Goal: Information Seeking & Learning: Stay updated

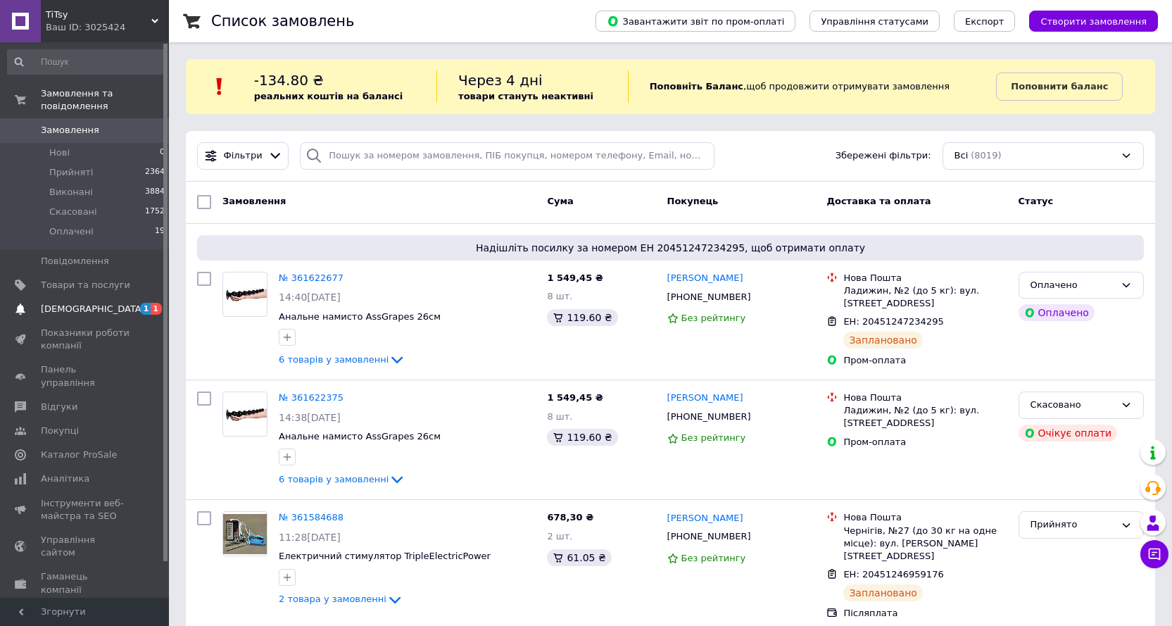
click at [101, 303] on span "[DEMOGRAPHIC_DATA]" at bounding box center [85, 309] width 89 height 13
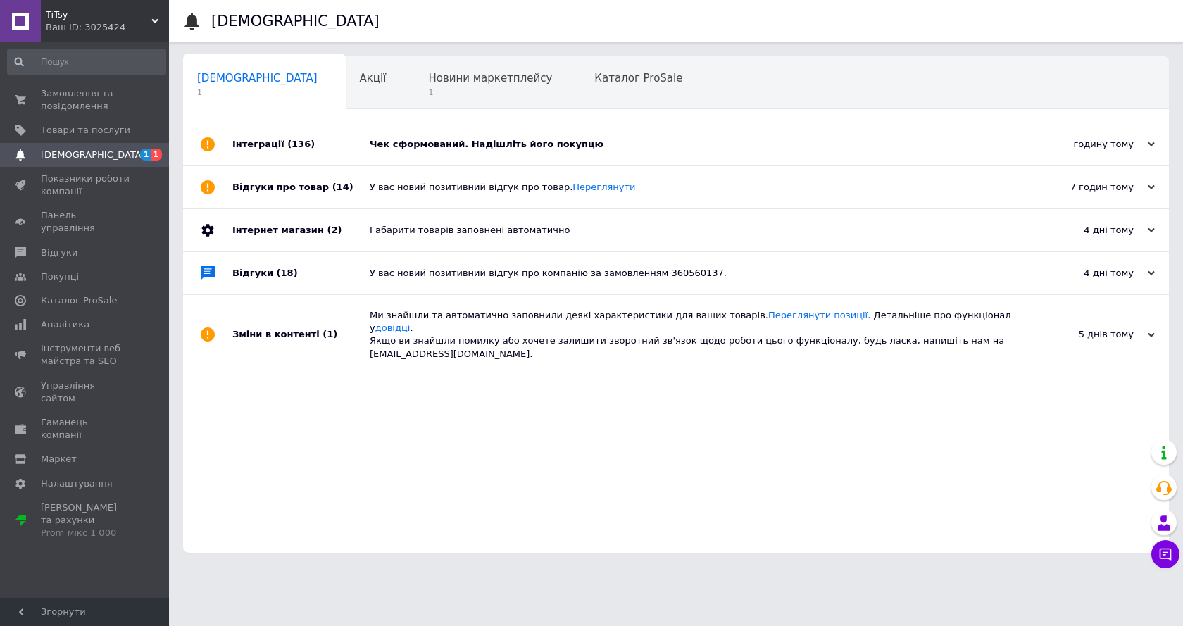
click at [460, 150] on div "Чек сформований. Надішліть його покупцю" at bounding box center [692, 144] width 644 height 13
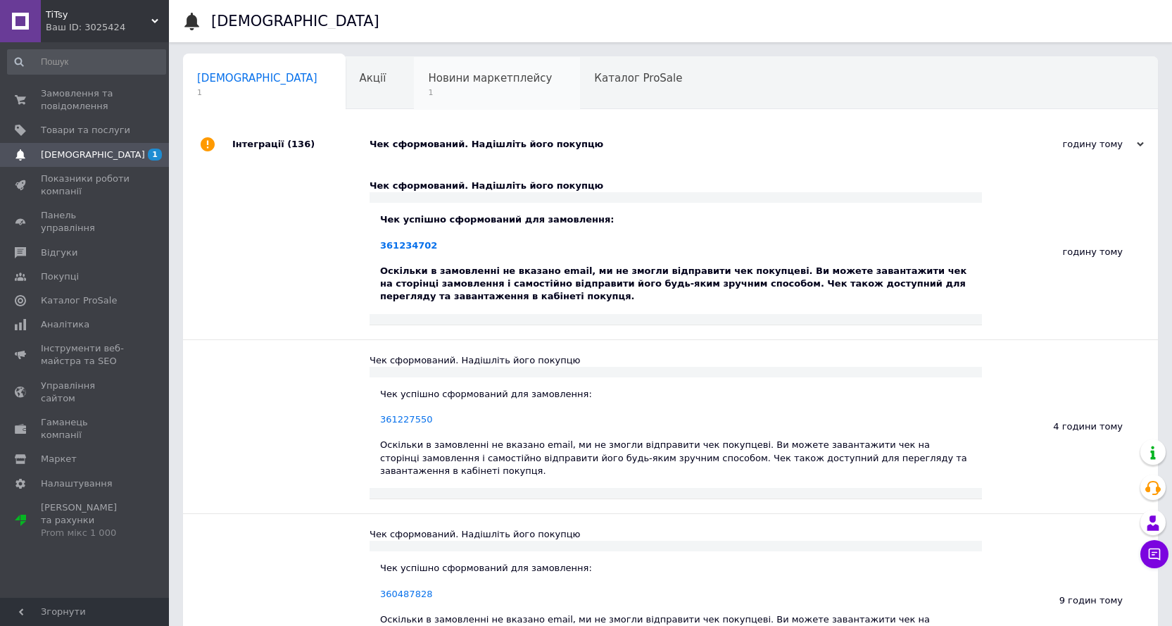
click at [428, 73] on span "Новини маркетплейсу" at bounding box center [490, 78] width 124 height 13
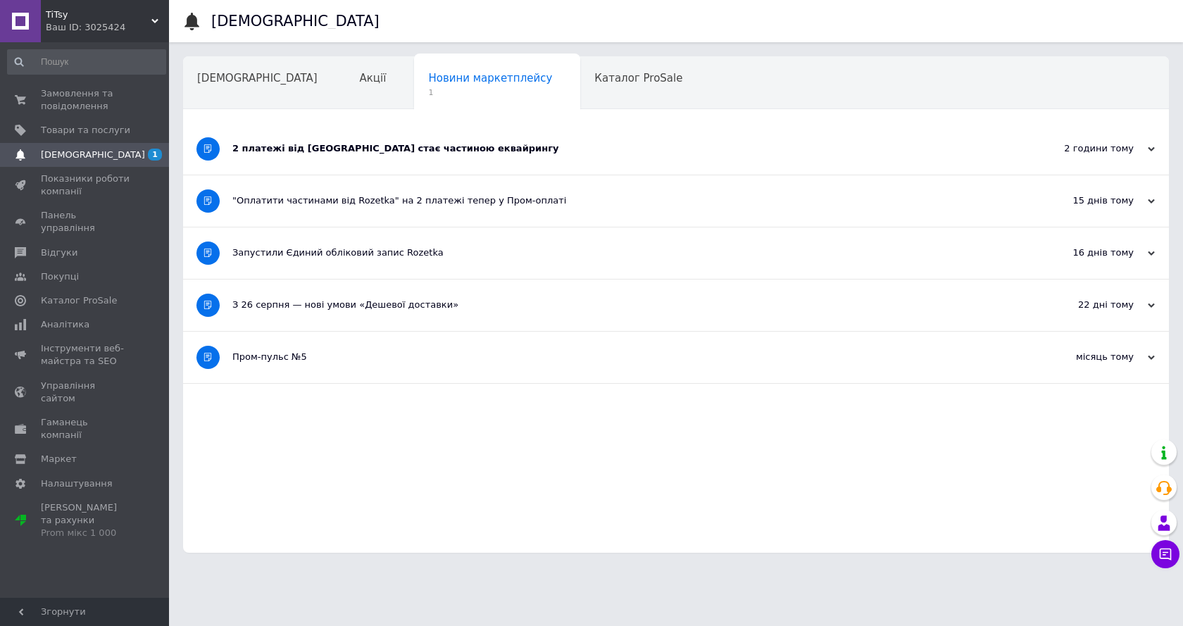
click at [310, 152] on div "2 платежі від [GEOGRAPHIC_DATA] стає частиною еквайрингу" at bounding box center [622, 148] width 781 height 13
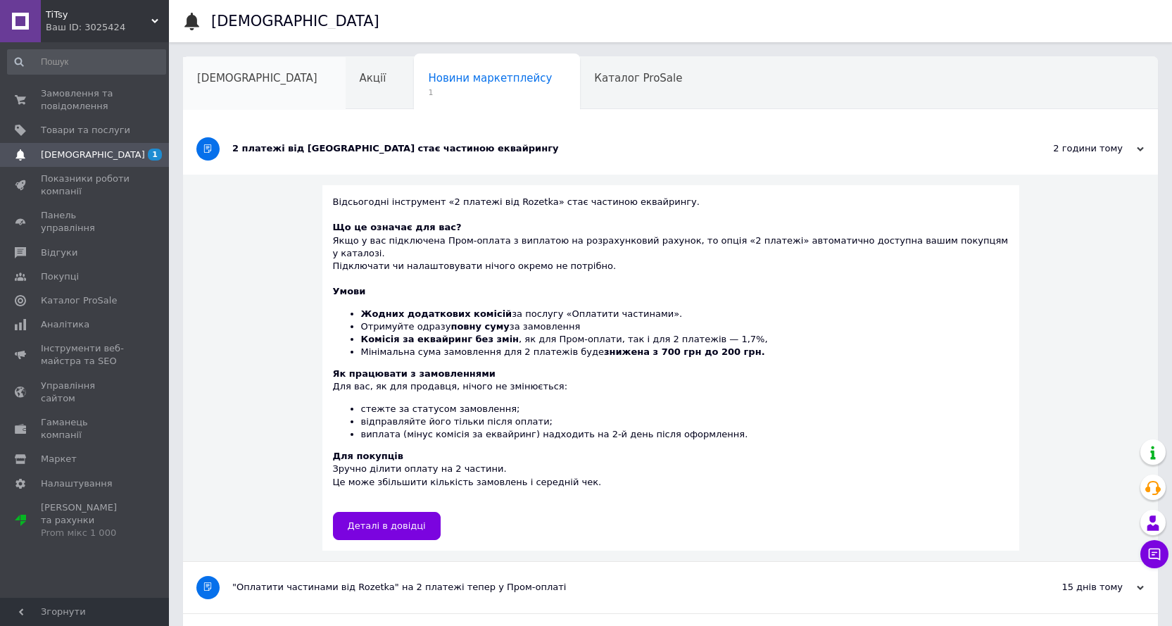
click at [252, 79] on span "[DEMOGRAPHIC_DATA]" at bounding box center [257, 78] width 120 height 13
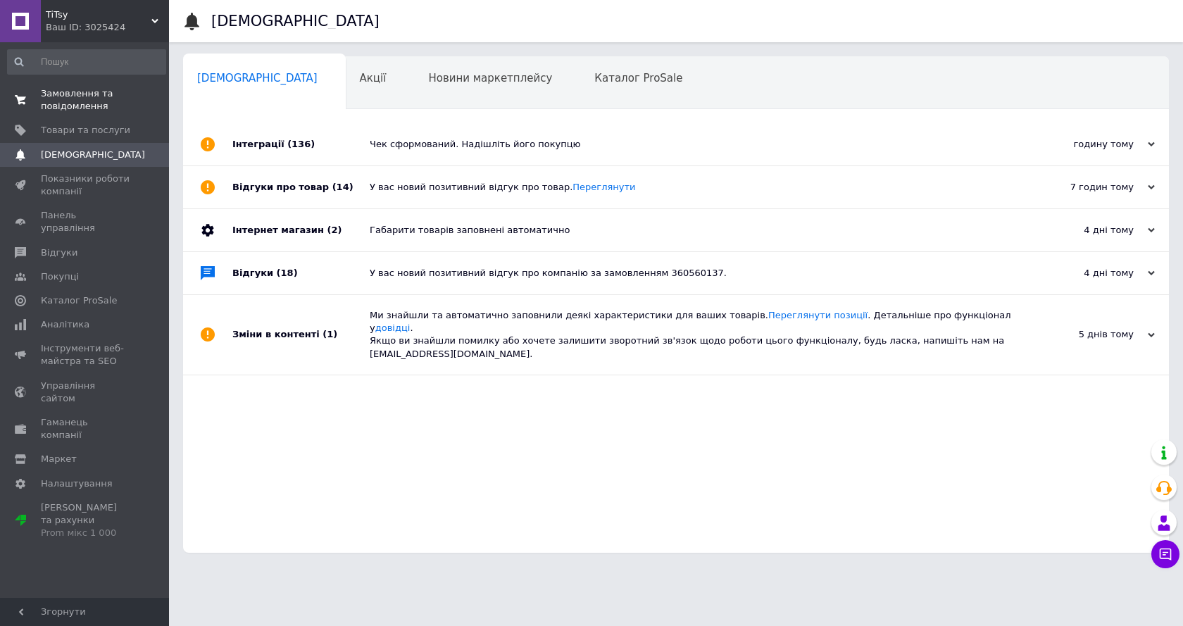
click at [94, 103] on span "Замовлення та повідомлення" at bounding box center [85, 99] width 89 height 25
